Goal: Information Seeking & Learning: Learn about a topic

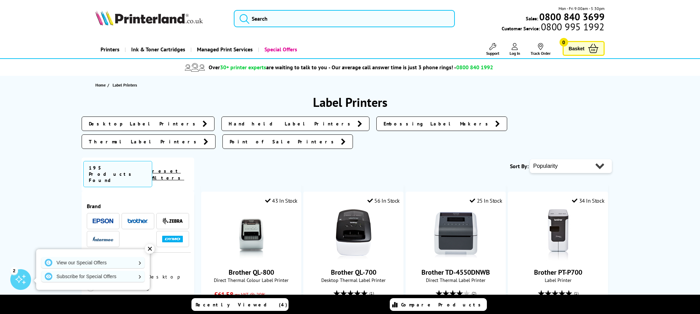
click at [337, 138] on span "Point of Sale Printers" at bounding box center [284, 141] width 108 height 7
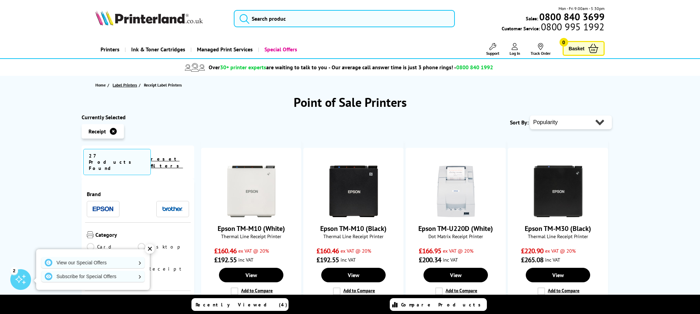
click at [130, 84] on span "Label Printers" at bounding box center [125, 84] width 24 height 7
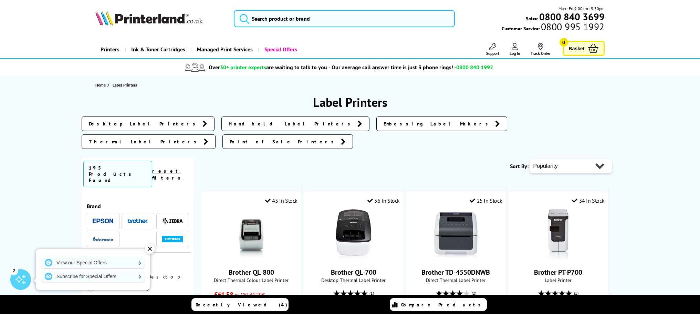
click at [383, 126] on span "Embossing Label Makers" at bounding box center [437, 123] width 108 height 7
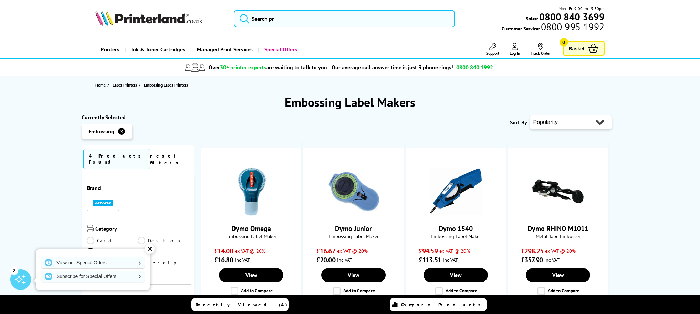
click at [132, 84] on span "Label Printers" at bounding box center [125, 84] width 24 height 7
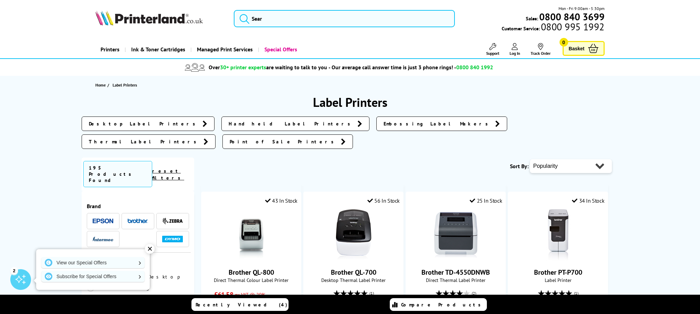
click at [125, 121] on span "Desktop Label Printers" at bounding box center [144, 123] width 110 height 7
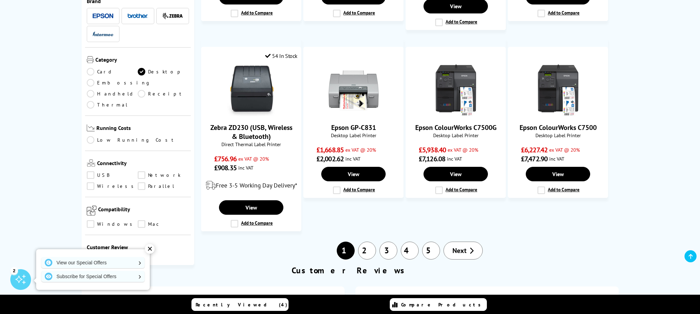
scroll to position [585, 0]
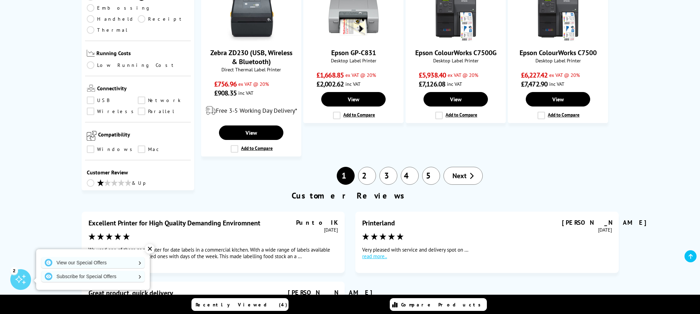
click at [366, 185] on link "2" at bounding box center [367, 176] width 18 height 18
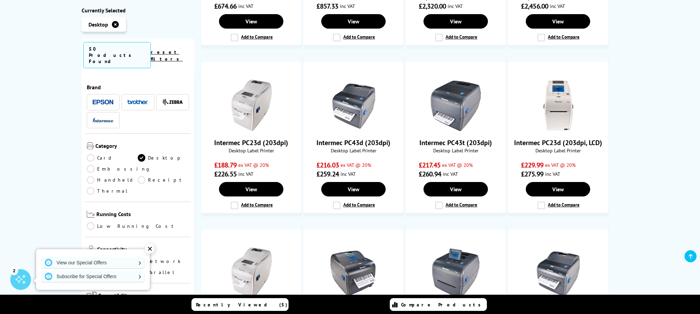
scroll to position [413, 0]
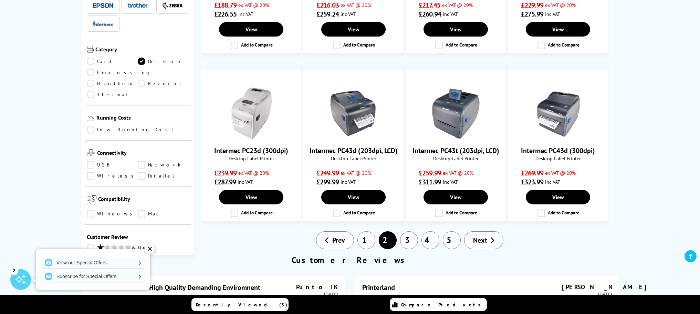
click at [412, 239] on link "3" at bounding box center [409, 240] width 18 height 18
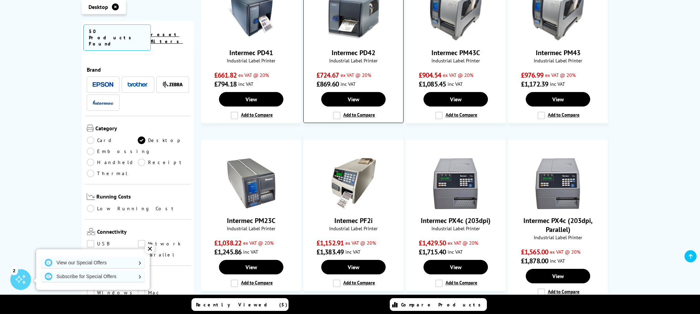
scroll to position [379, 0]
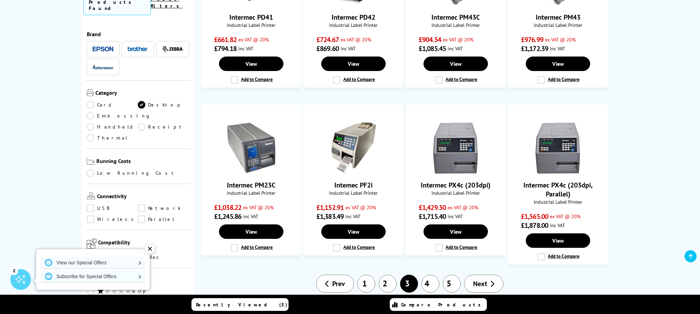
click at [429, 281] on link "4" at bounding box center [430, 283] width 18 height 18
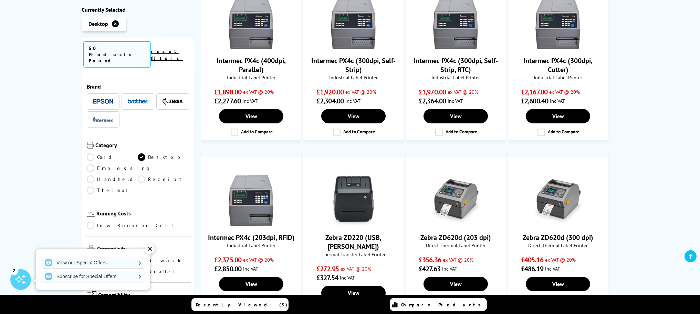
scroll to position [516, 0]
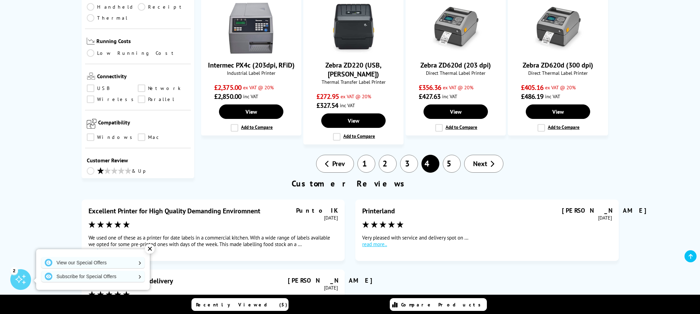
click at [455, 155] on link "5" at bounding box center [452, 164] width 18 height 18
